Goal: Navigation & Orientation: Find specific page/section

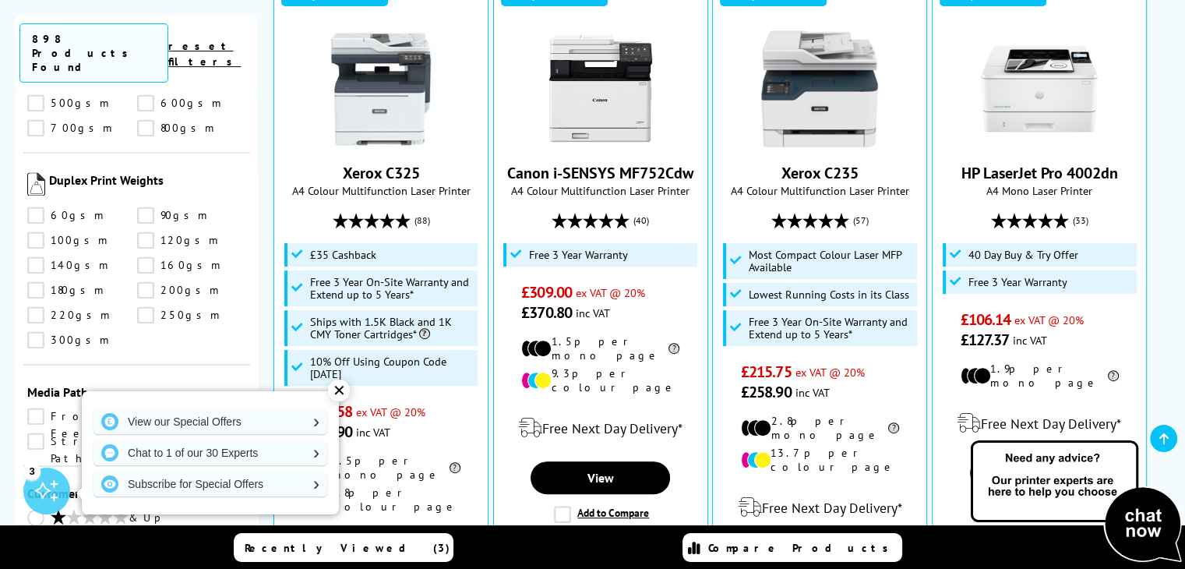
scroll to position [2531, 0]
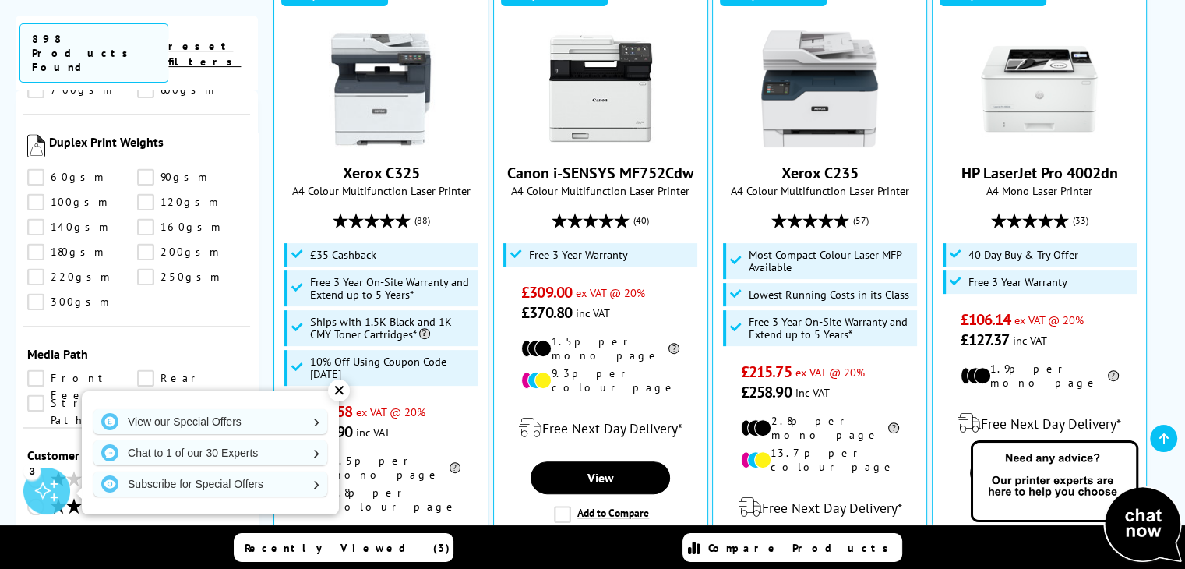
click at [333, 393] on div "✕" at bounding box center [339, 390] width 22 height 22
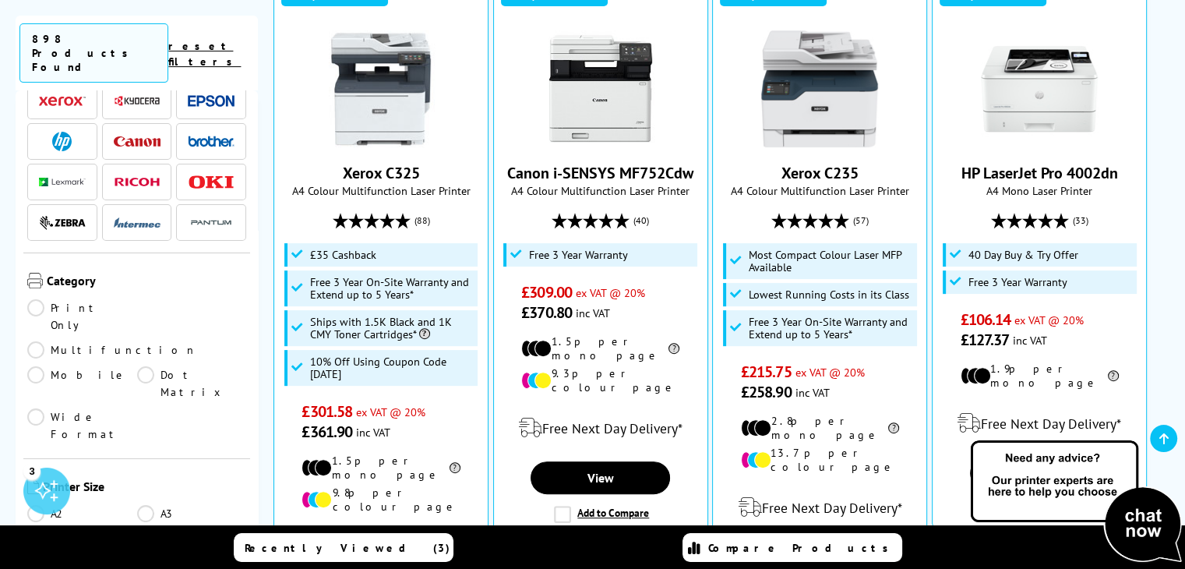
scroll to position [0, 0]
